Goal: Information Seeking & Learning: Learn about a topic

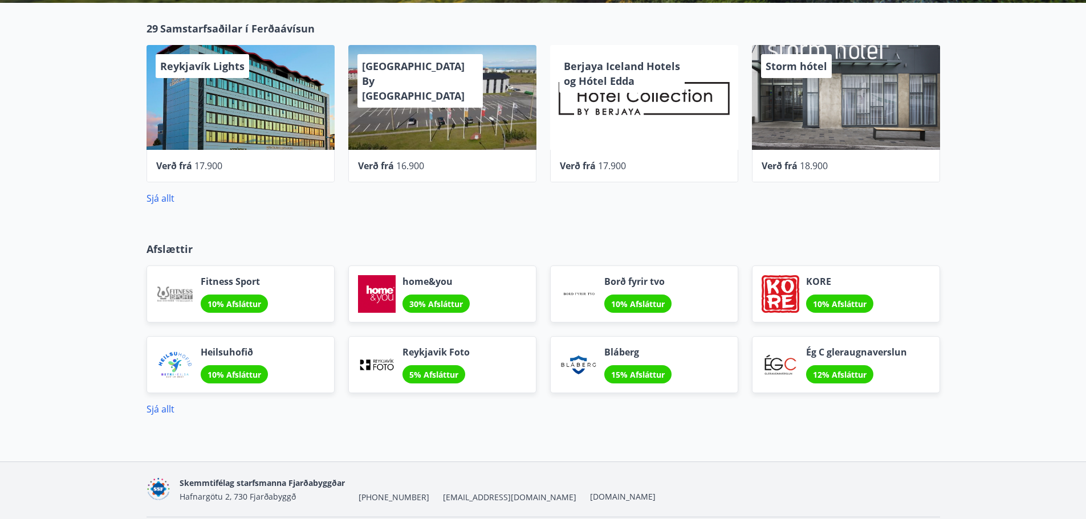
scroll to position [285, 0]
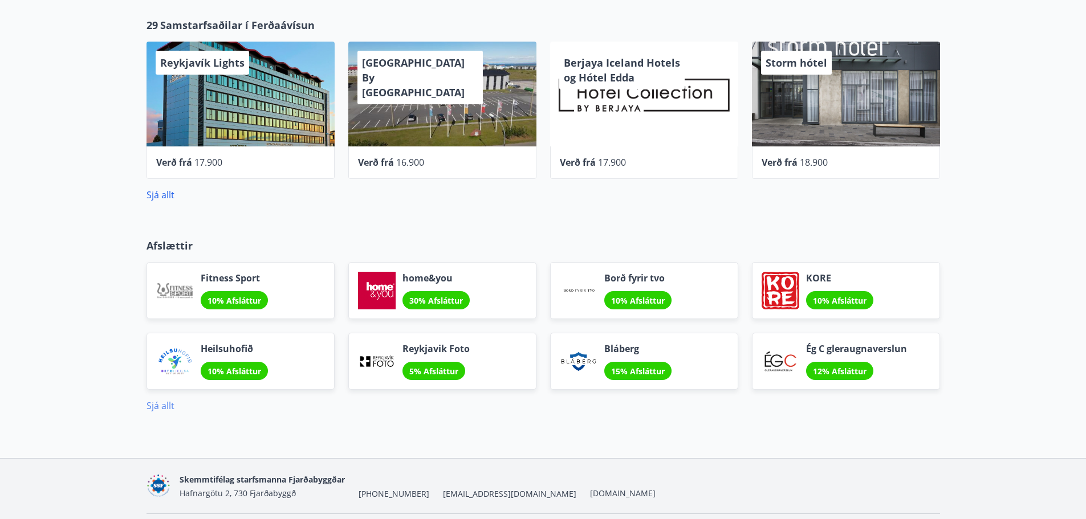
click at [161, 406] on link "Sjá allt" at bounding box center [160, 405] width 28 height 13
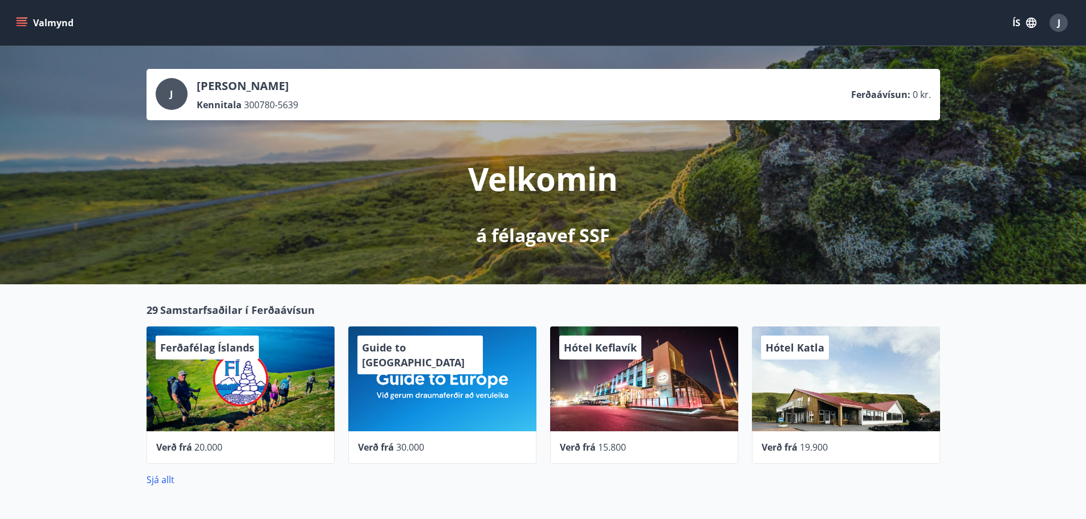
click at [60, 31] on button "Valmynd" at bounding box center [46, 23] width 64 height 21
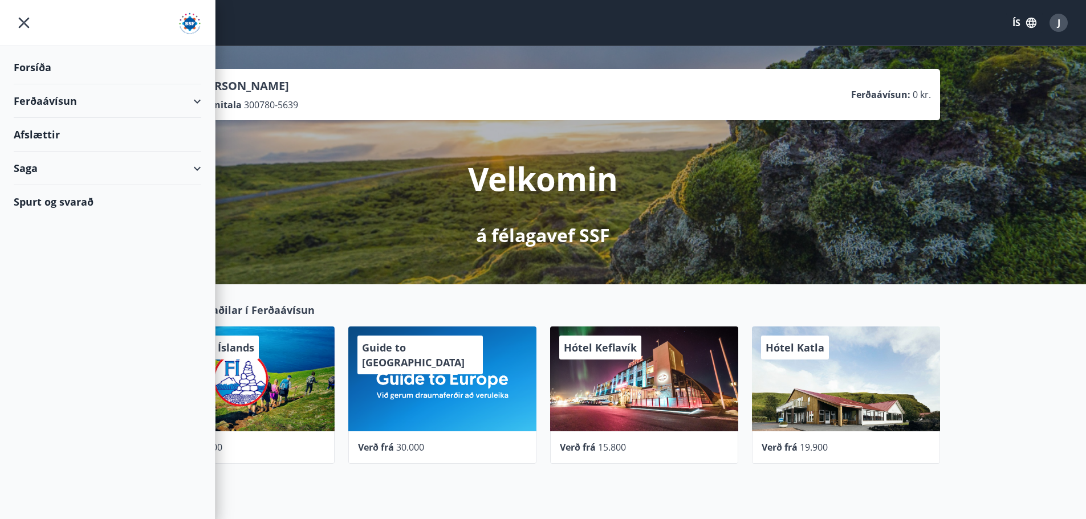
click at [43, 205] on div "Spurt og svarað" at bounding box center [107, 201] width 187 height 33
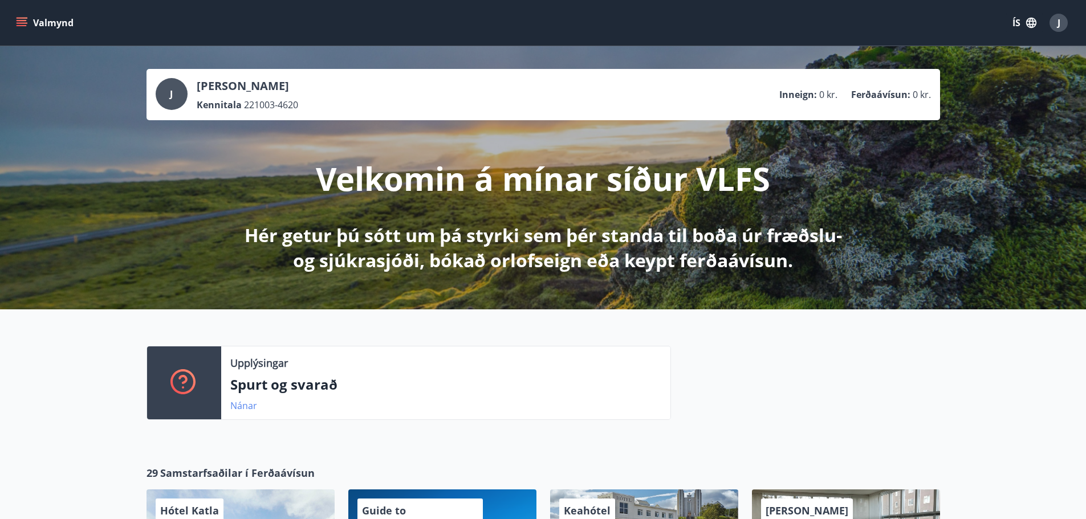
click at [238, 403] on link "Nánar" at bounding box center [243, 405] width 27 height 13
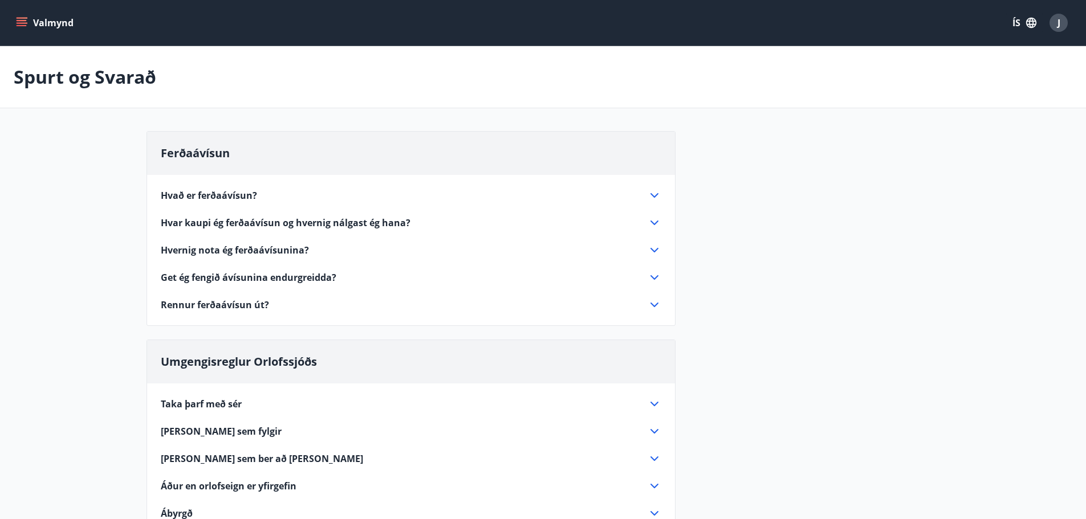
click at [218, 194] on span "Hvað er ferðaávísun?" at bounding box center [209, 195] width 96 height 13
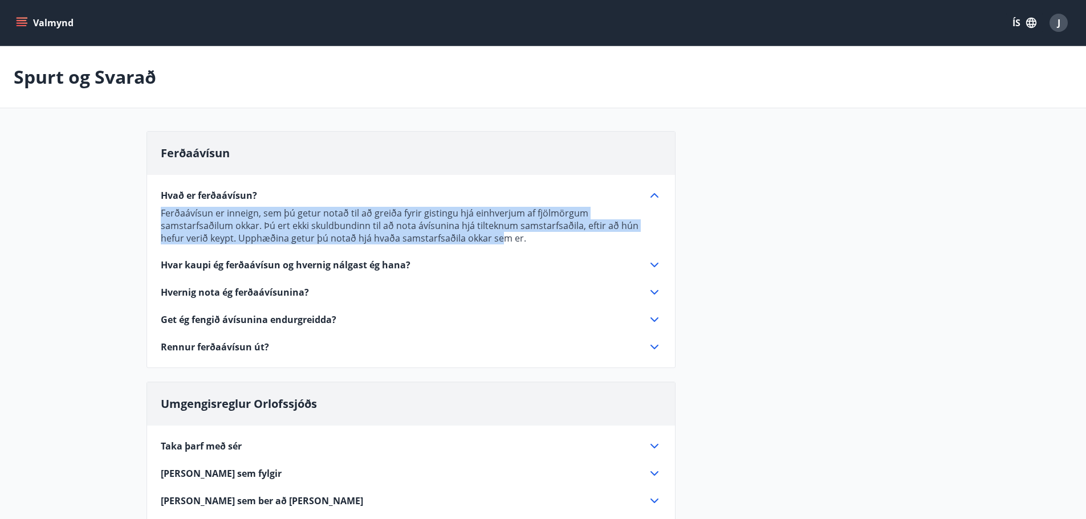
drag, startPoint x: 157, startPoint y: 193, endPoint x: 421, endPoint y: 237, distance: 267.4
click at [421, 237] on div "Hvað er ferðaávísun? Ferðaávísun er inneign, sem þú getur notað til að greiða f…" at bounding box center [411, 264] width 528 height 179
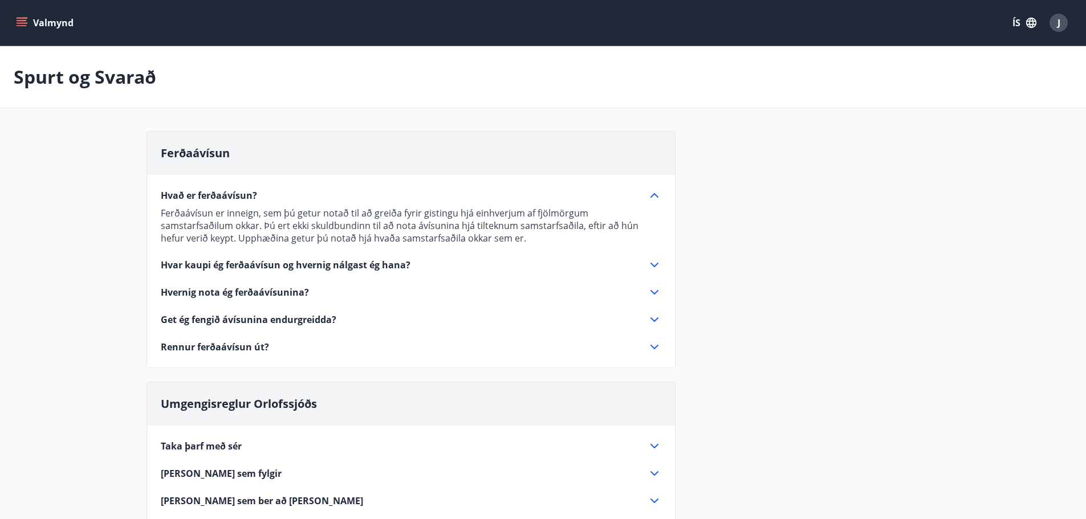
click at [475, 243] on p "Ferðaávísun er inneign, sem þú getur notað til að greiða fyrir gistingu hjá ein…" at bounding box center [411, 226] width 500 height 38
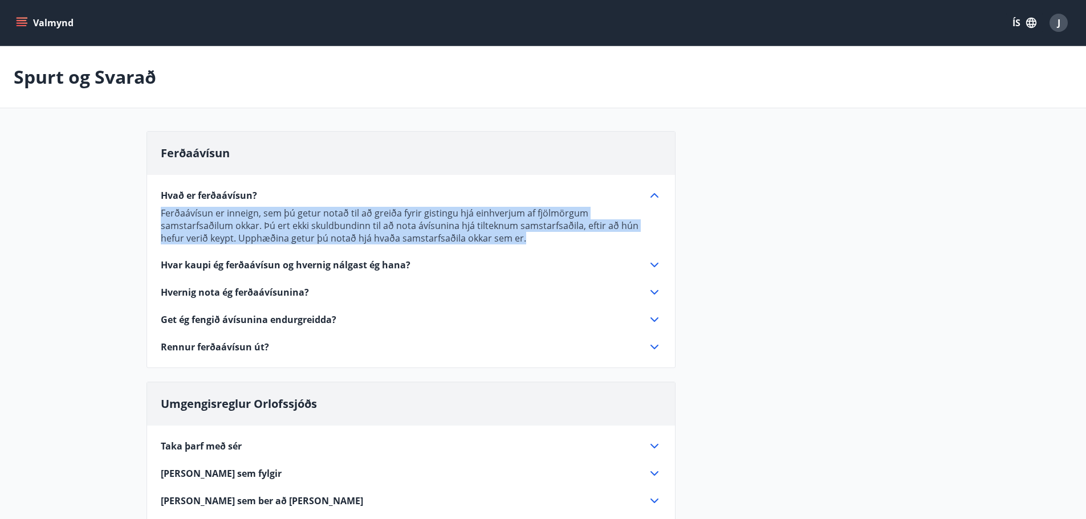
drag, startPoint x: 468, startPoint y: 239, endPoint x: 166, endPoint y: 194, distance: 305.3
click at [166, 194] on div "Hvað er ferðaávísun? Ferðaávísun er inneign, sem þú getur notað til að greiða f…" at bounding box center [411, 217] width 500 height 56
copy p "Ferðaávísun er inneign, sem þú getur notað til að greiða fyrir gistingu hjá ein…"
click at [198, 267] on span "Hvar kaupi ég ferðaávísun og hvernig nálgast ég hana?" at bounding box center [286, 265] width 250 height 13
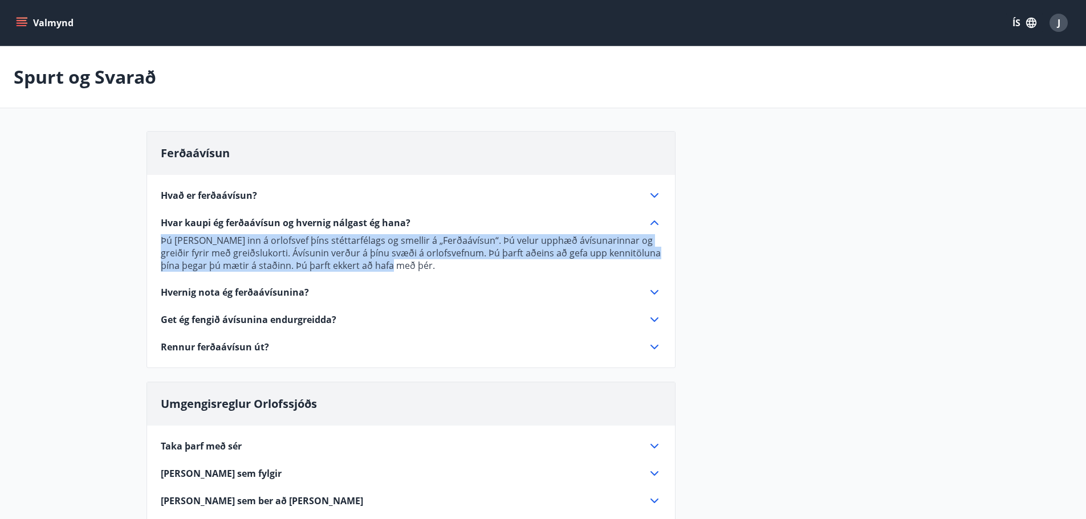
drag, startPoint x: 162, startPoint y: 239, endPoint x: 411, endPoint y: 268, distance: 250.7
click at [411, 268] on p "Þú ferð inn á orlofsvef þíns stéttarfélags og smellir á „Ferðaávísun“. Þú velur…" at bounding box center [411, 253] width 500 height 38
copy p "Þú ferð inn á orlofsvef þíns stéttarfélags og smellir á „Ferðaávísun“. Þú velur…"
click at [305, 295] on span "Hvernig nota ég ferðaávísunina?" at bounding box center [235, 292] width 148 height 13
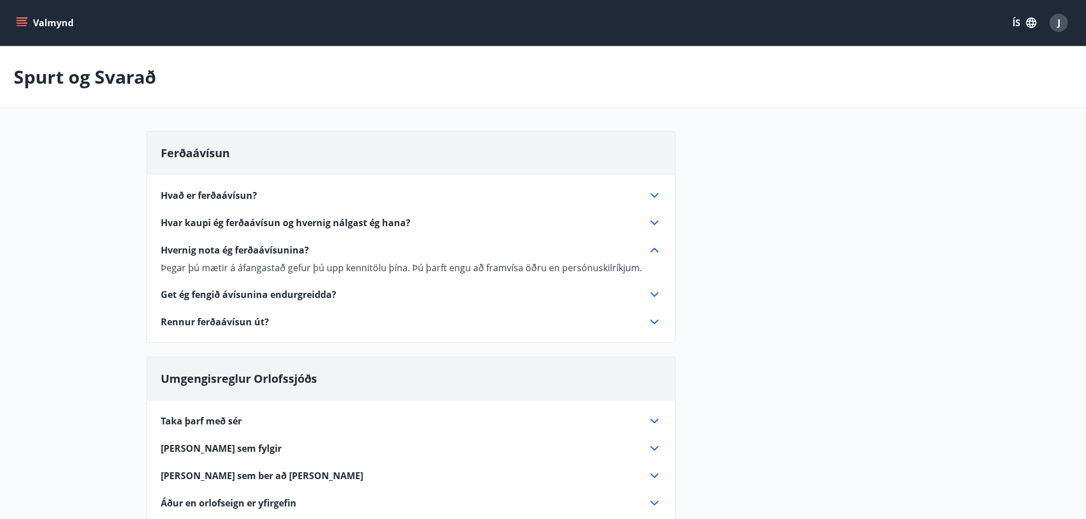
click at [179, 268] on p "Þegar þú mætir á áfangastað gefur þú upp kennitölu þína. Þú þarft engu að framv…" at bounding box center [411, 268] width 500 height 13
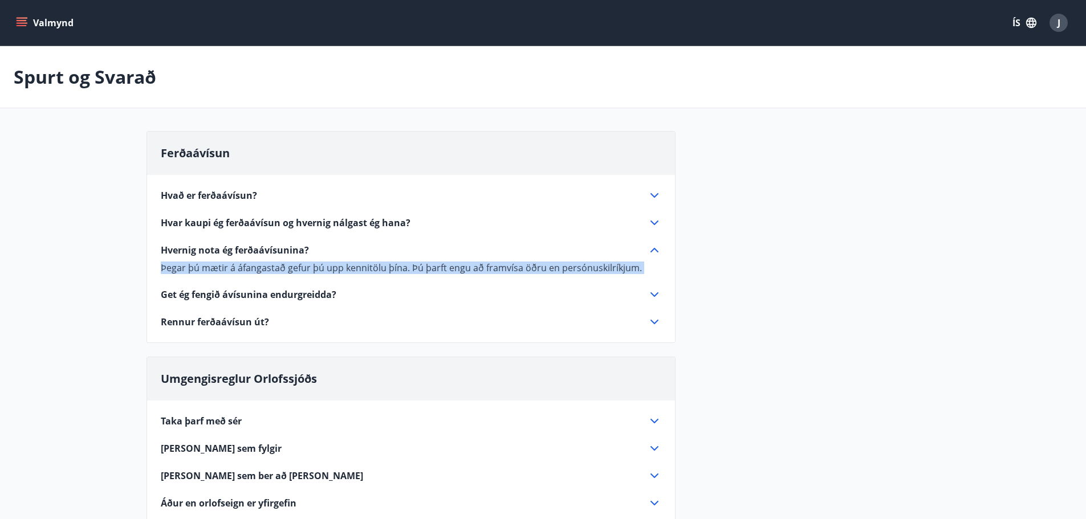
click at [179, 268] on p "Þegar þú mætir á áfangastað gefur þú upp kennitölu þína. Þú þarft engu að framv…" at bounding box center [411, 268] width 500 height 13
copy div "Þegar þú mætir á áfangastað gefur þú upp kennitölu þína. Þú þarft engu að framv…"
drag, startPoint x: 282, startPoint y: 297, endPoint x: 275, endPoint y: 297, distance: 6.3
click at [282, 297] on span "Get ég fengið ávísunina endurgreidda?" at bounding box center [249, 294] width 176 height 13
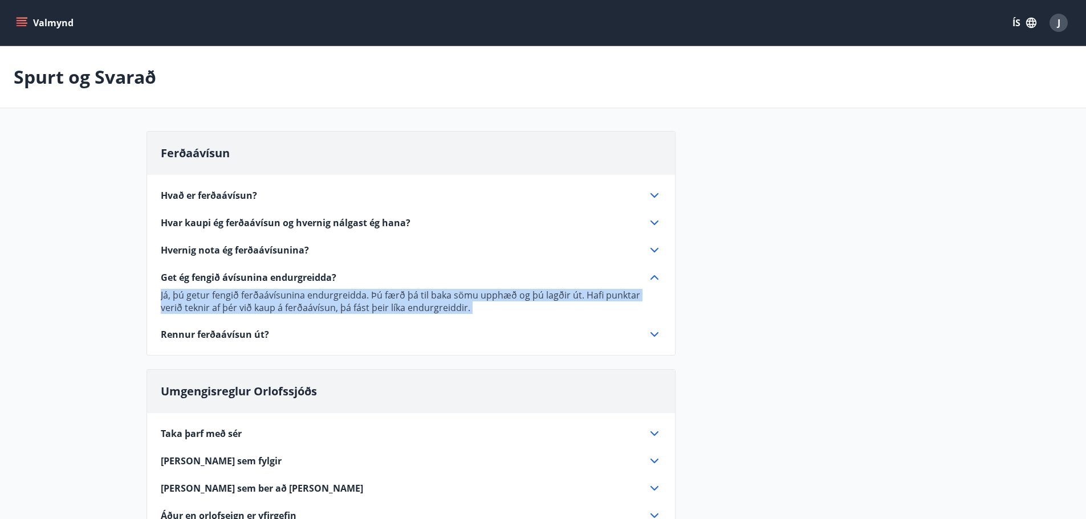
copy div "Þegar þú mætir á áfangastað gefur þú upp kennitölu þína. Þú þarft engu að framv…"
drag, startPoint x: 211, startPoint y: 333, endPoint x: 255, endPoint y: 362, distance: 52.9
click at [211, 333] on span "Rennur ferðaávísun út?" at bounding box center [215, 334] width 108 height 13
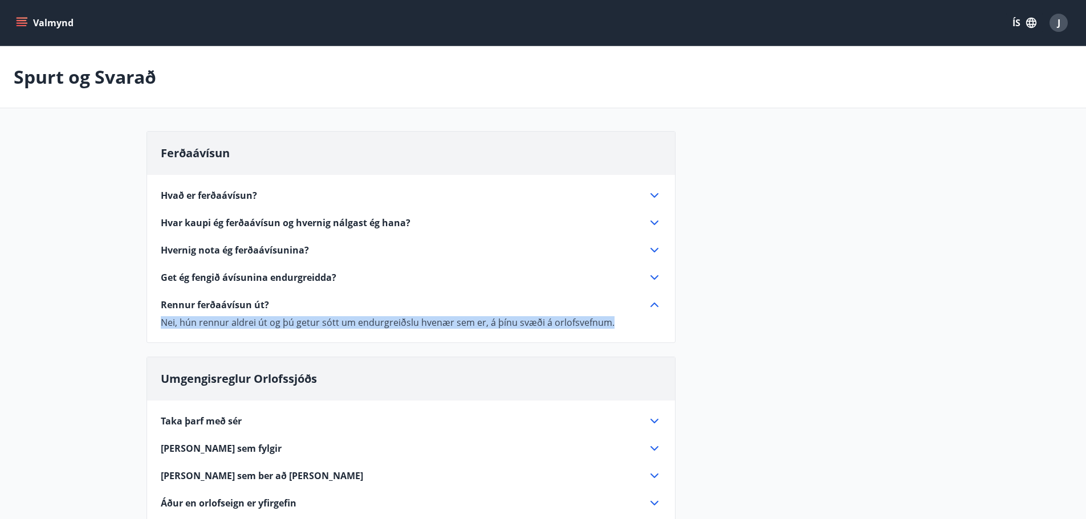
copy div "Þegar þú mætir á áfangastað gefur þú upp kennitölu þína. Þú þarft engu að framv…"
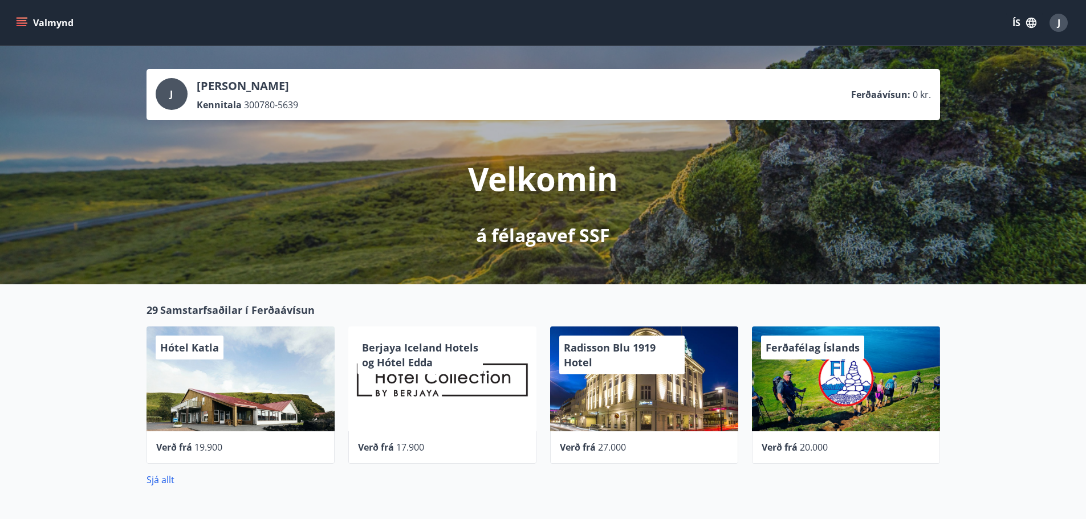
click at [85, 356] on div "29 Samstarfsaðilar í Ferðaávísun Hótel Katla Verð frá 19.900 Berjaya Iceland Ho…" at bounding box center [543, 394] width 1086 height 221
click at [62, 388] on div "29 Samstarfsaðilar í Ferðaávísun Hótel Katla Verð frá 19.900 Berjaya Iceland Ho…" at bounding box center [543, 394] width 1086 height 221
click at [32, 21] on button "Valmynd" at bounding box center [46, 23] width 64 height 21
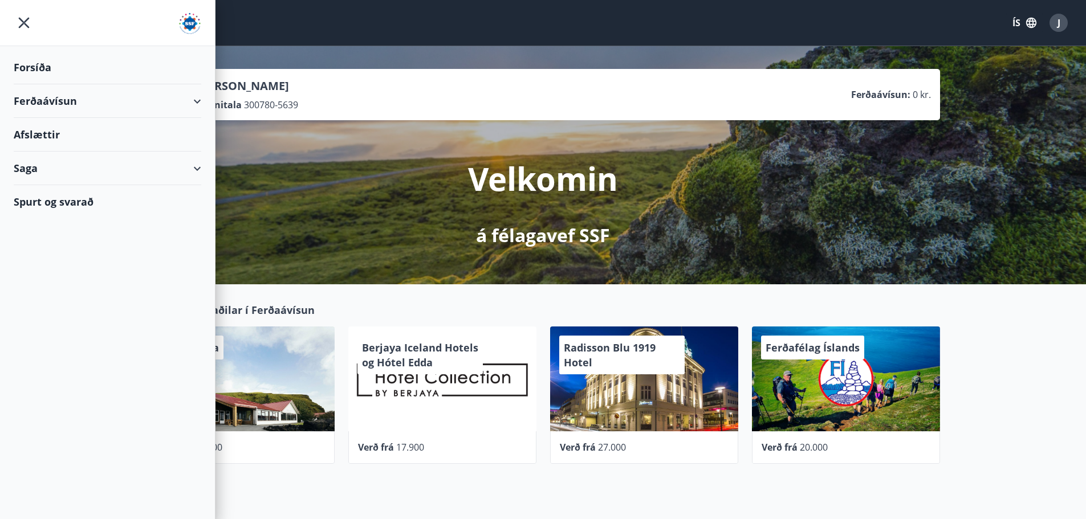
click at [36, 97] on div "Ferðaávísun" at bounding box center [107, 101] width 187 height 34
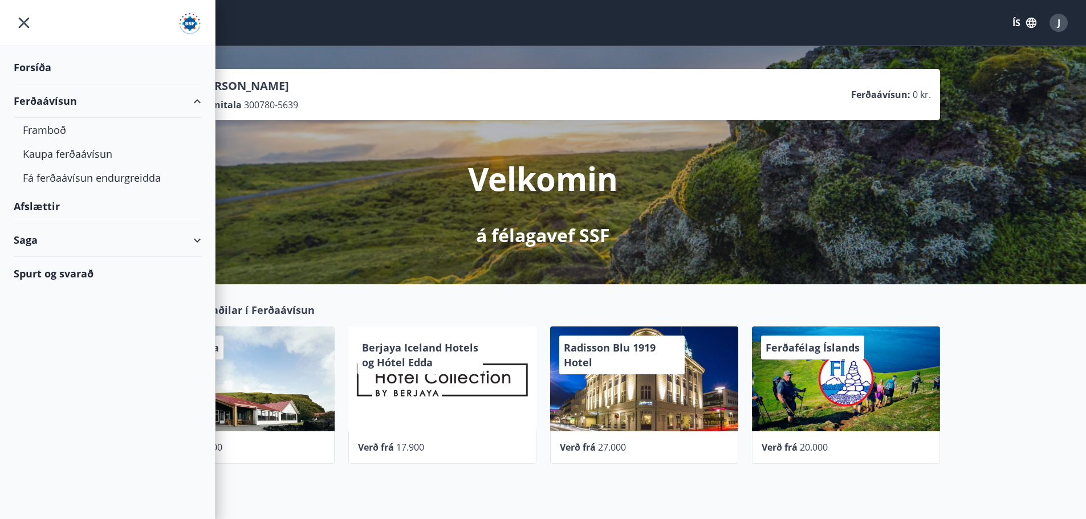
click at [16, 19] on icon "menu" at bounding box center [24, 23] width 21 height 21
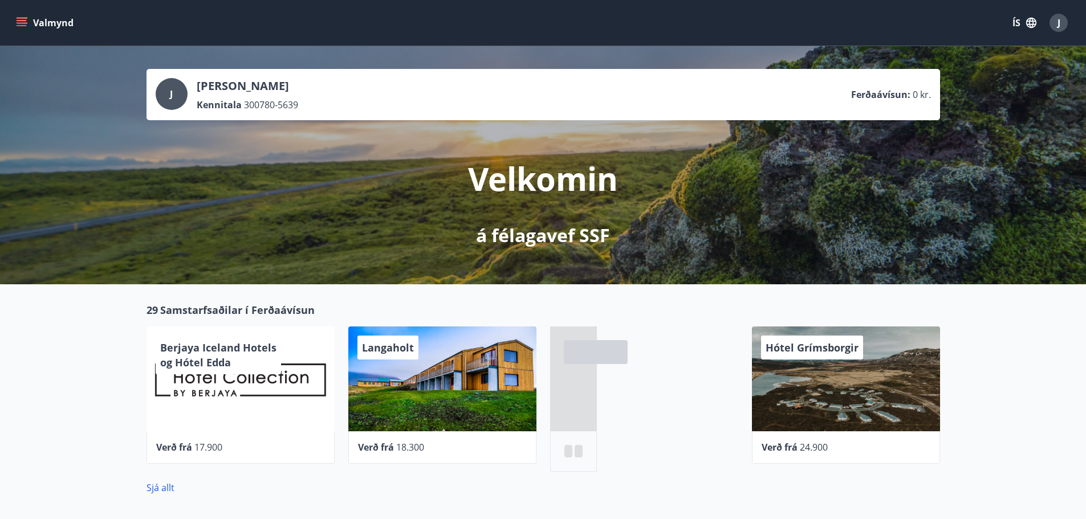
click at [34, 27] on button "Valmynd" at bounding box center [46, 23] width 64 height 21
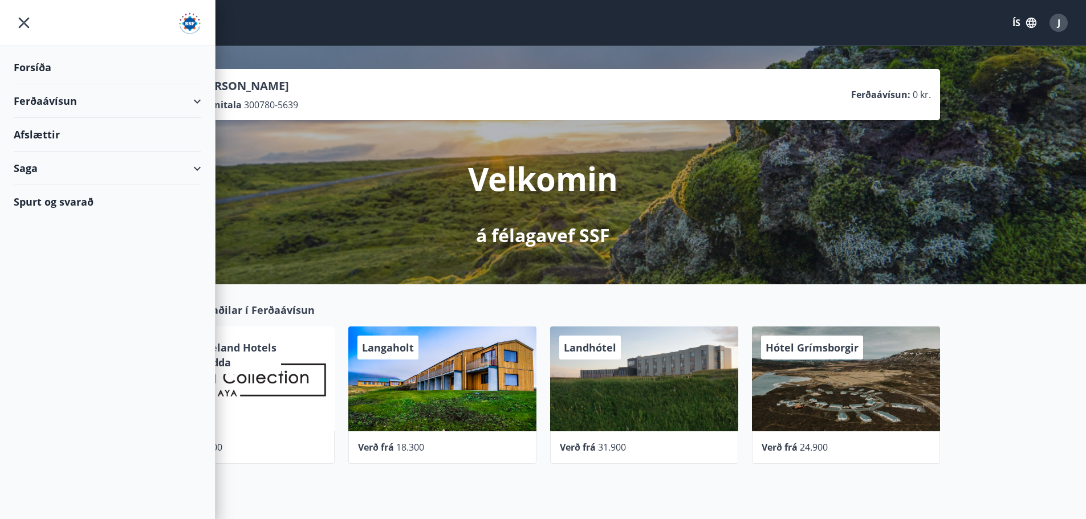
click at [26, 200] on div "Spurt og svarað" at bounding box center [107, 201] width 187 height 33
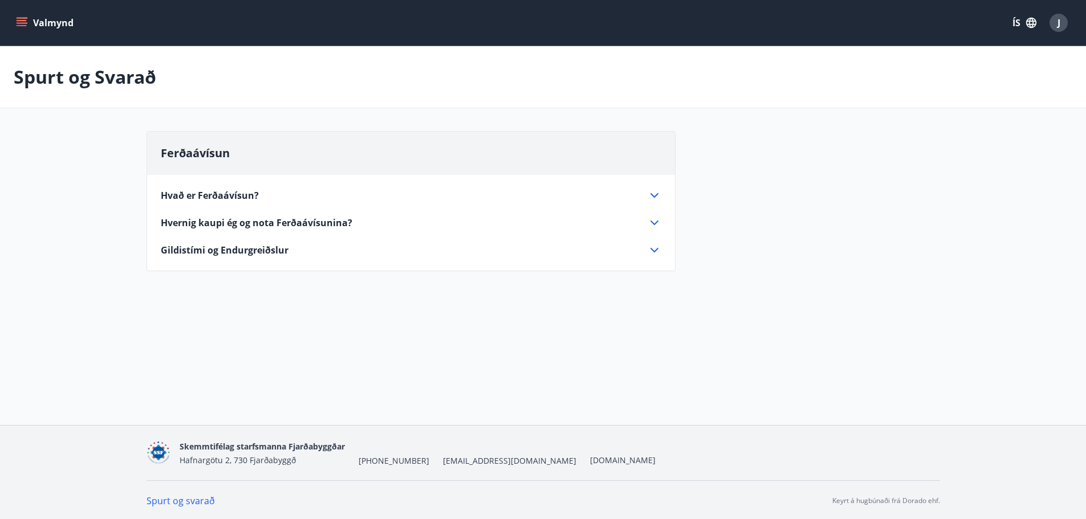
click at [237, 199] on span "Hvað er Ferðaávísun?" at bounding box center [210, 195] width 98 height 13
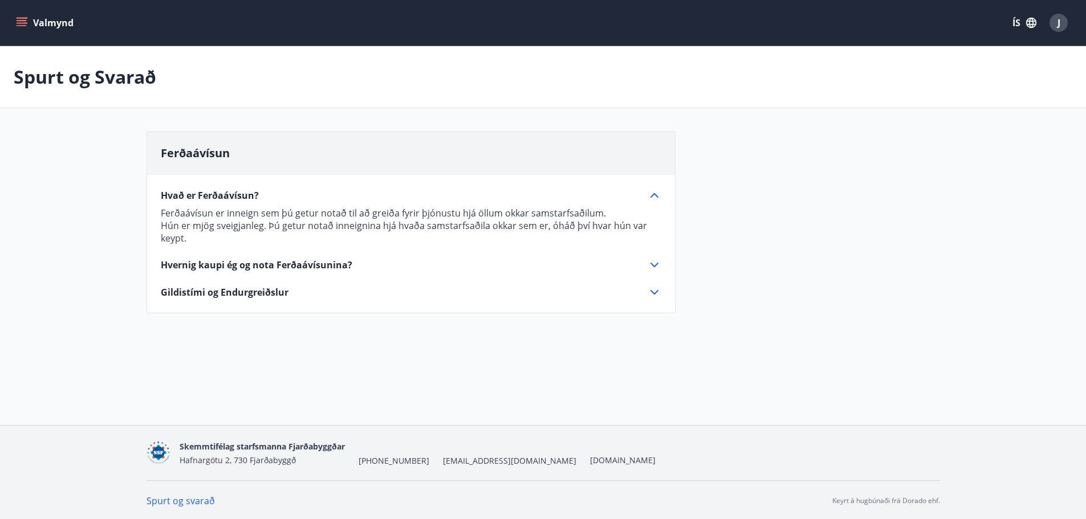
click at [237, 199] on span "Hvað er Ferðaávísun?" at bounding box center [210, 195] width 98 height 13
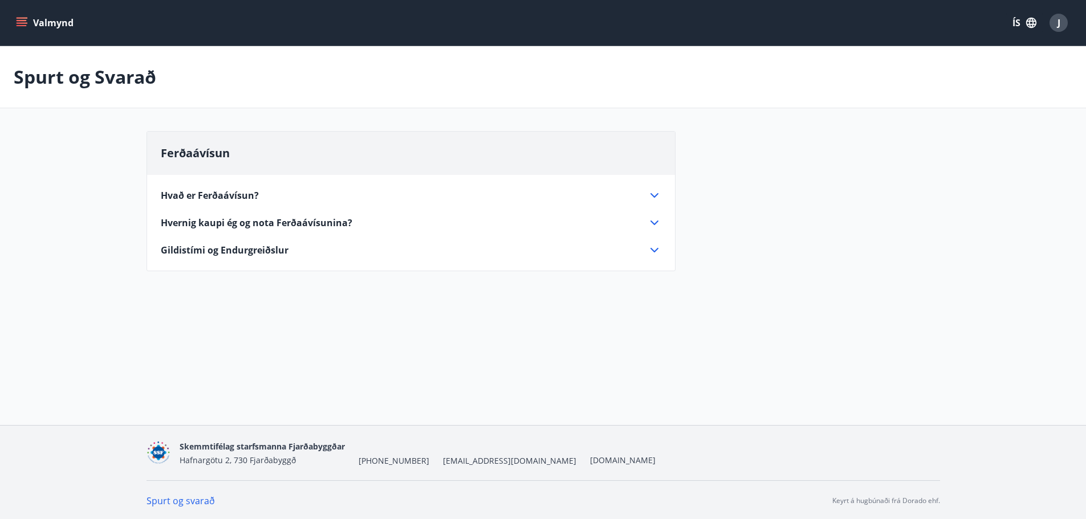
click at [56, 15] on button "Valmynd" at bounding box center [46, 23] width 64 height 21
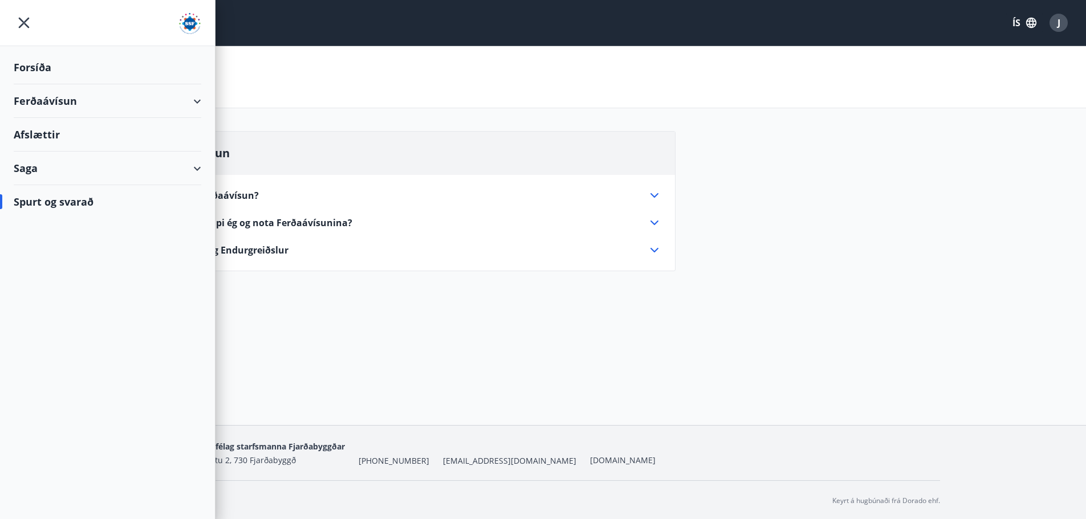
click at [33, 64] on div "Forsíða" at bounding box center [107, 68] width 187 height 34
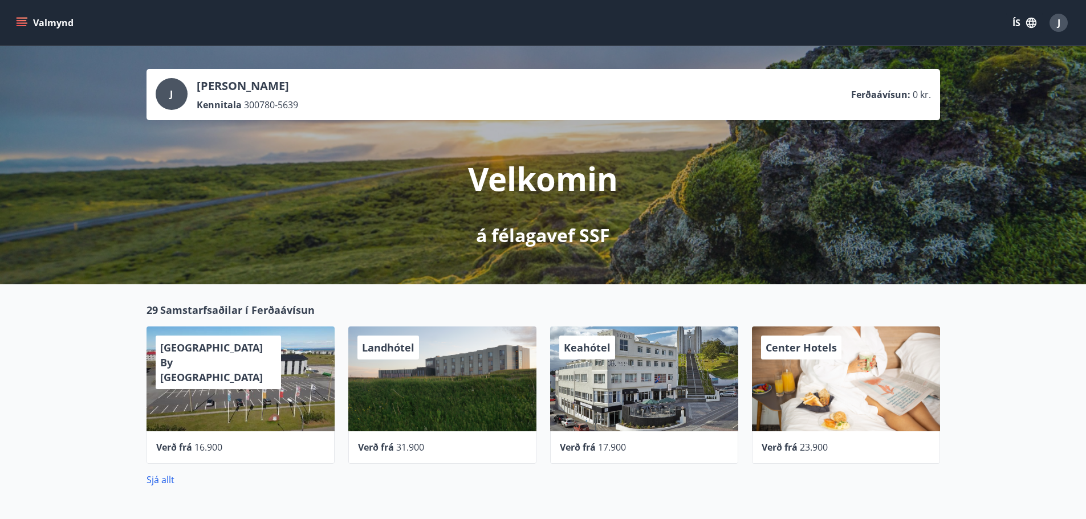
click at [1023, 21] on button "ÍS" at bounding box center [1024, 23] width 36 height 21
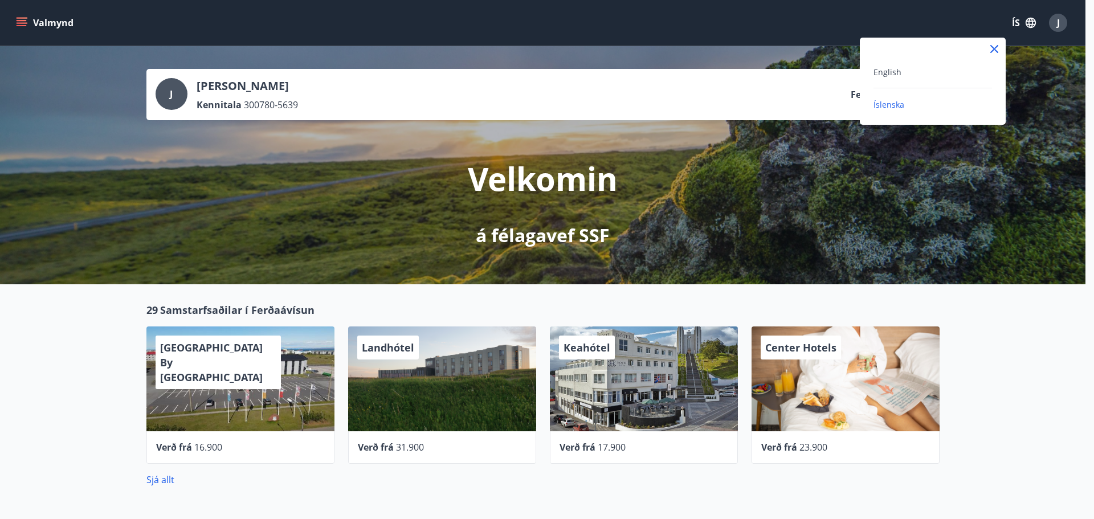
click at [1054, 23] on div at bounding box center [547, 259] width 1094 height 519
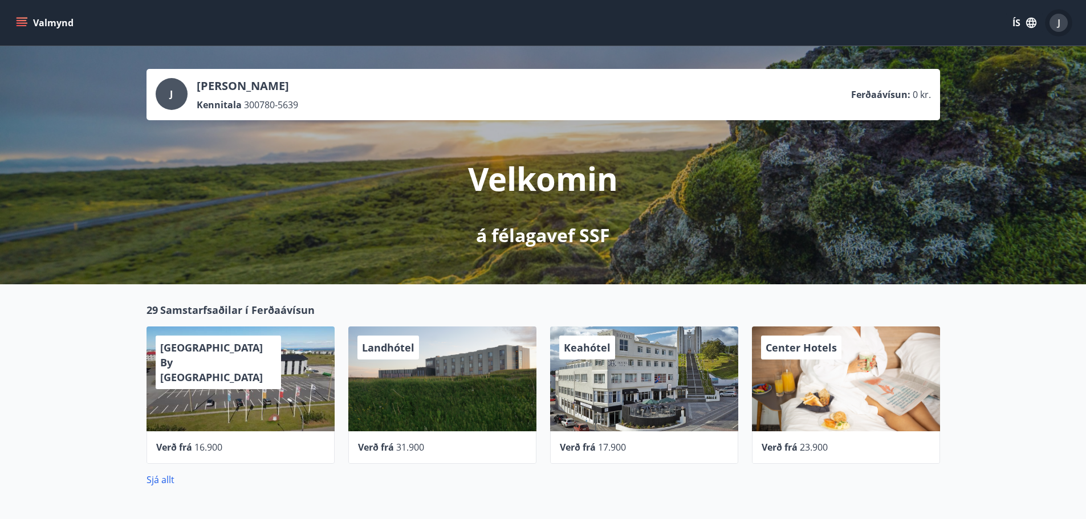
click at [1054, 23] on div "J" at bounding box center [1058, 23] width 18 height 18
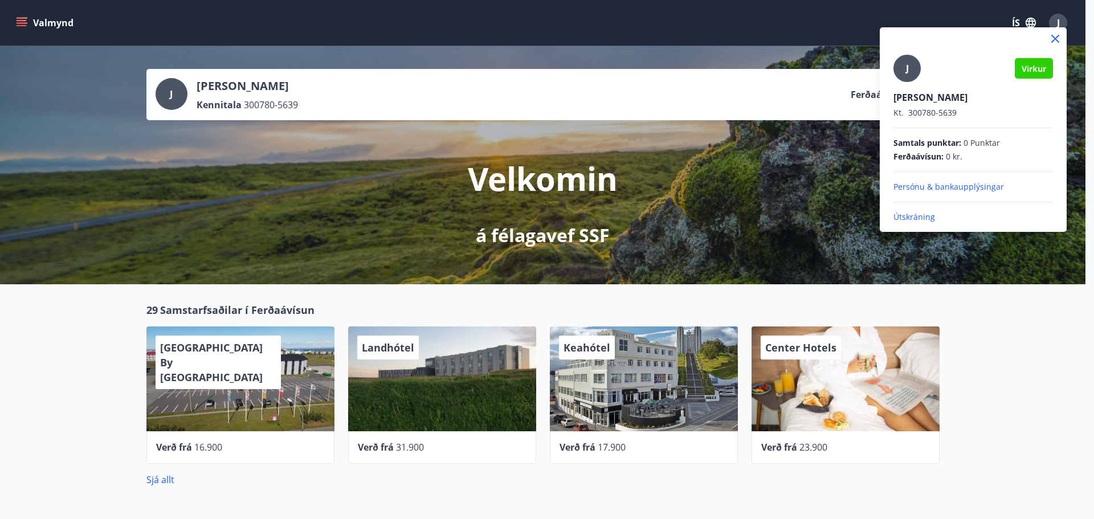
click at [902, 218] on p "Útskráning" at bounding box center [974, 216] width 160 height 11
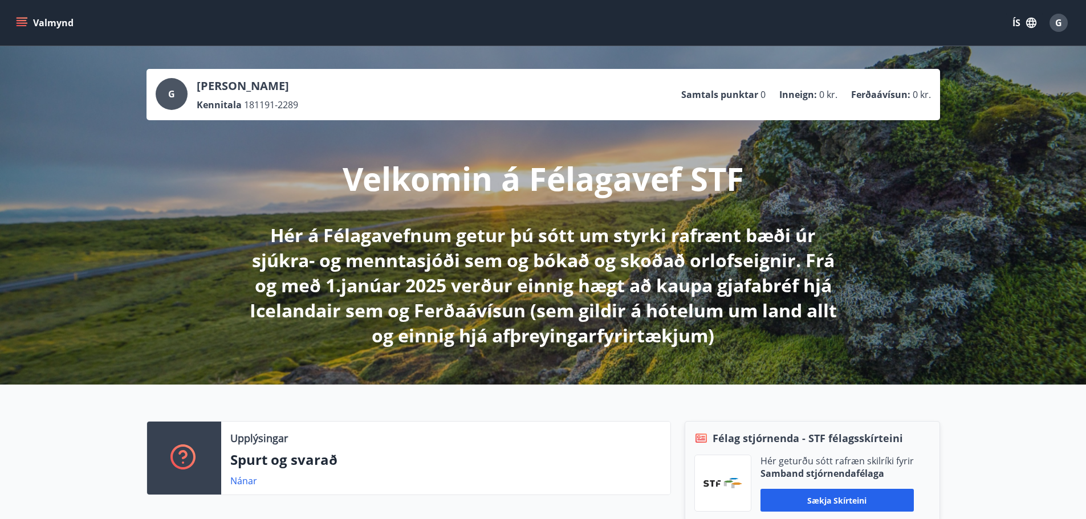
click at [1030, 23] on icon "button" at bounding box center [1031, 23] width 13 height 13
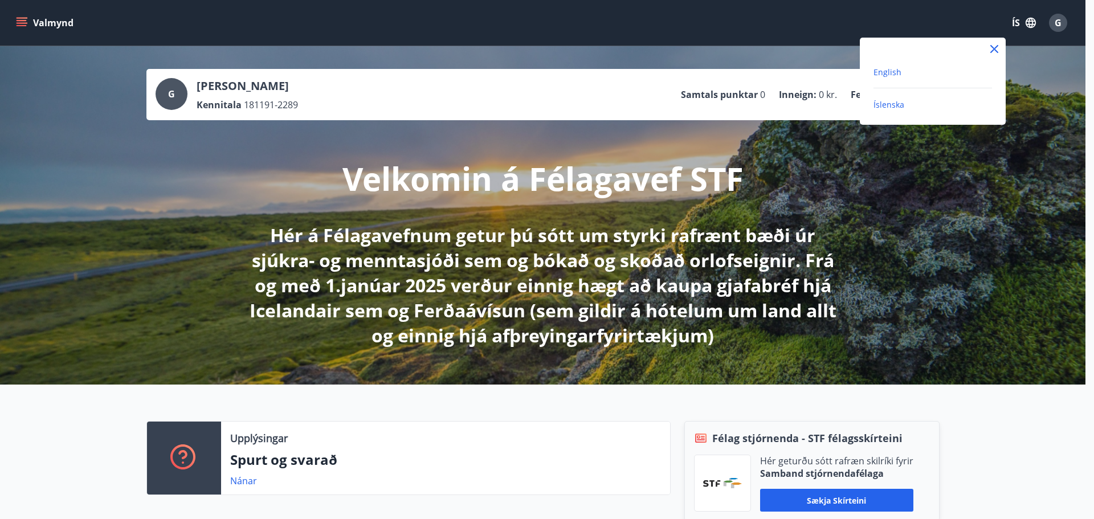
click at [886, 71] on span "English" at bounding box center [888, 72] width 28 height 11
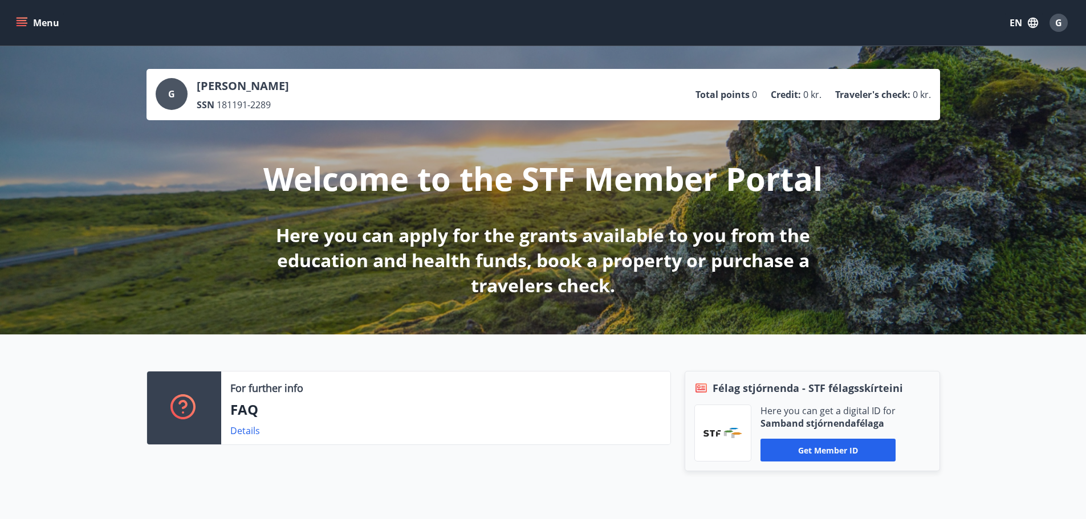
click at [97, 385] on div "For further info FAQ Details Félag stjórnenda - STF félagsskírteini Here you ca…" at bounding box center [543, 424] width 1086 height 178
